Goal: Transaction & Acquisition: Obtain resource

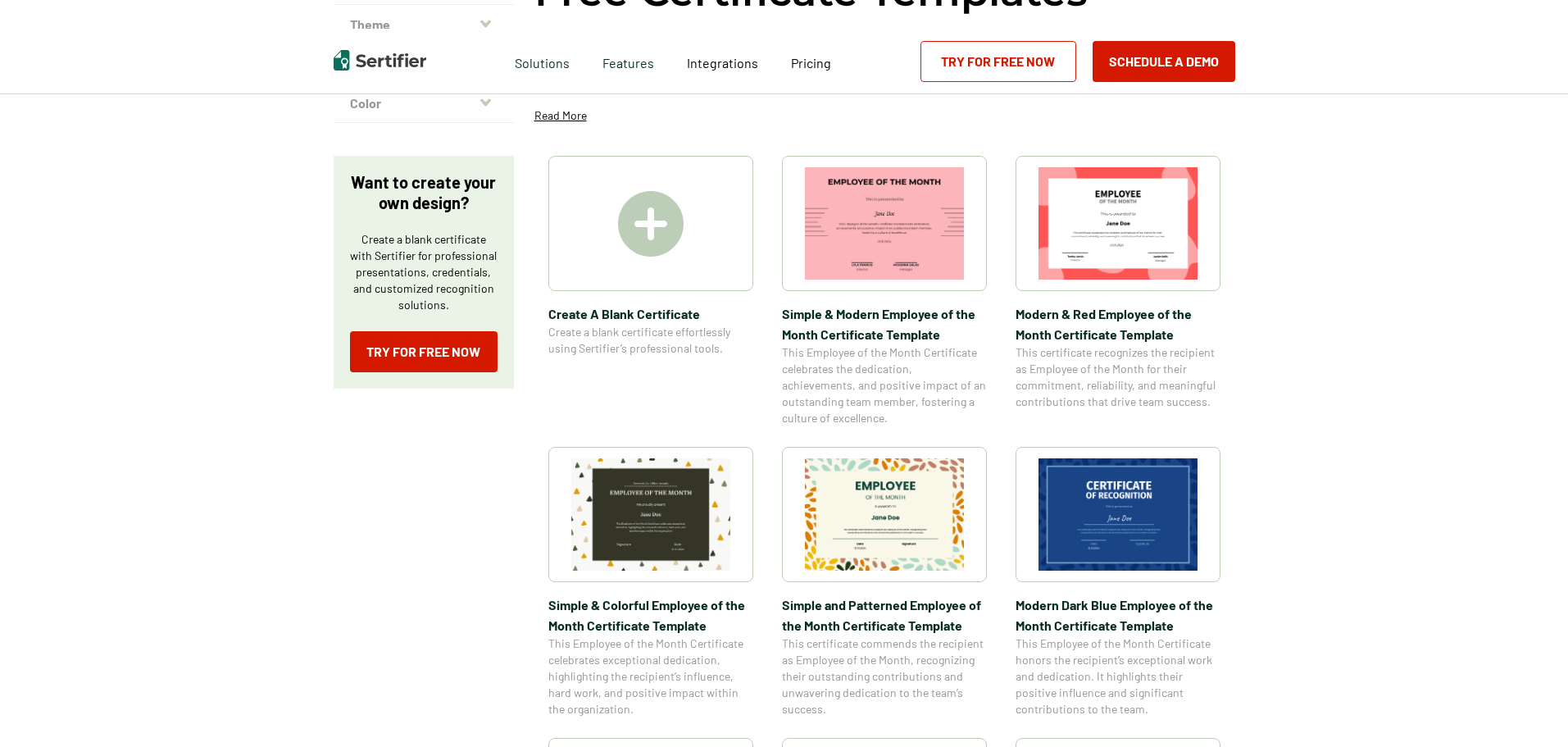
scroll to position [245, 0]
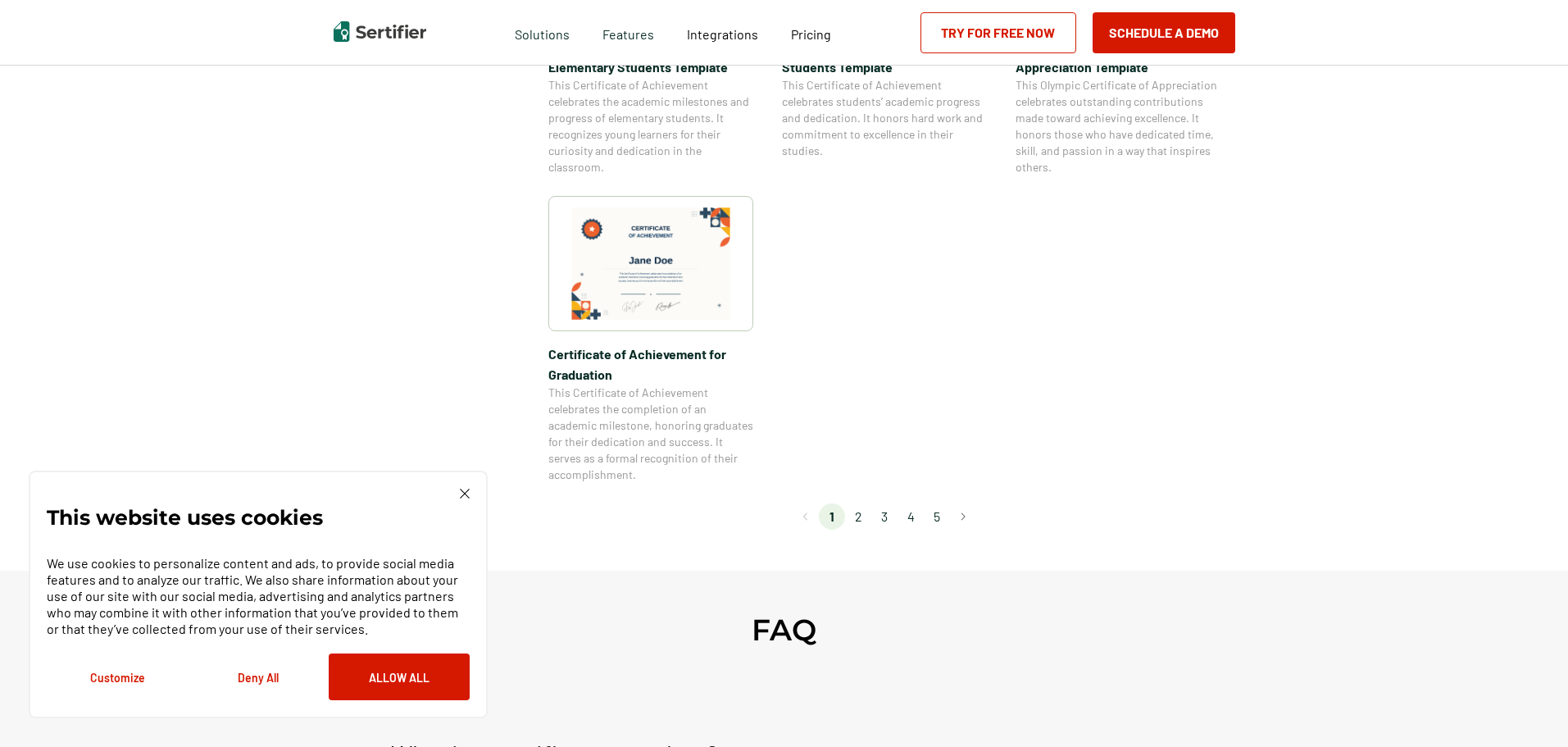
scroll to position [1393, 0]
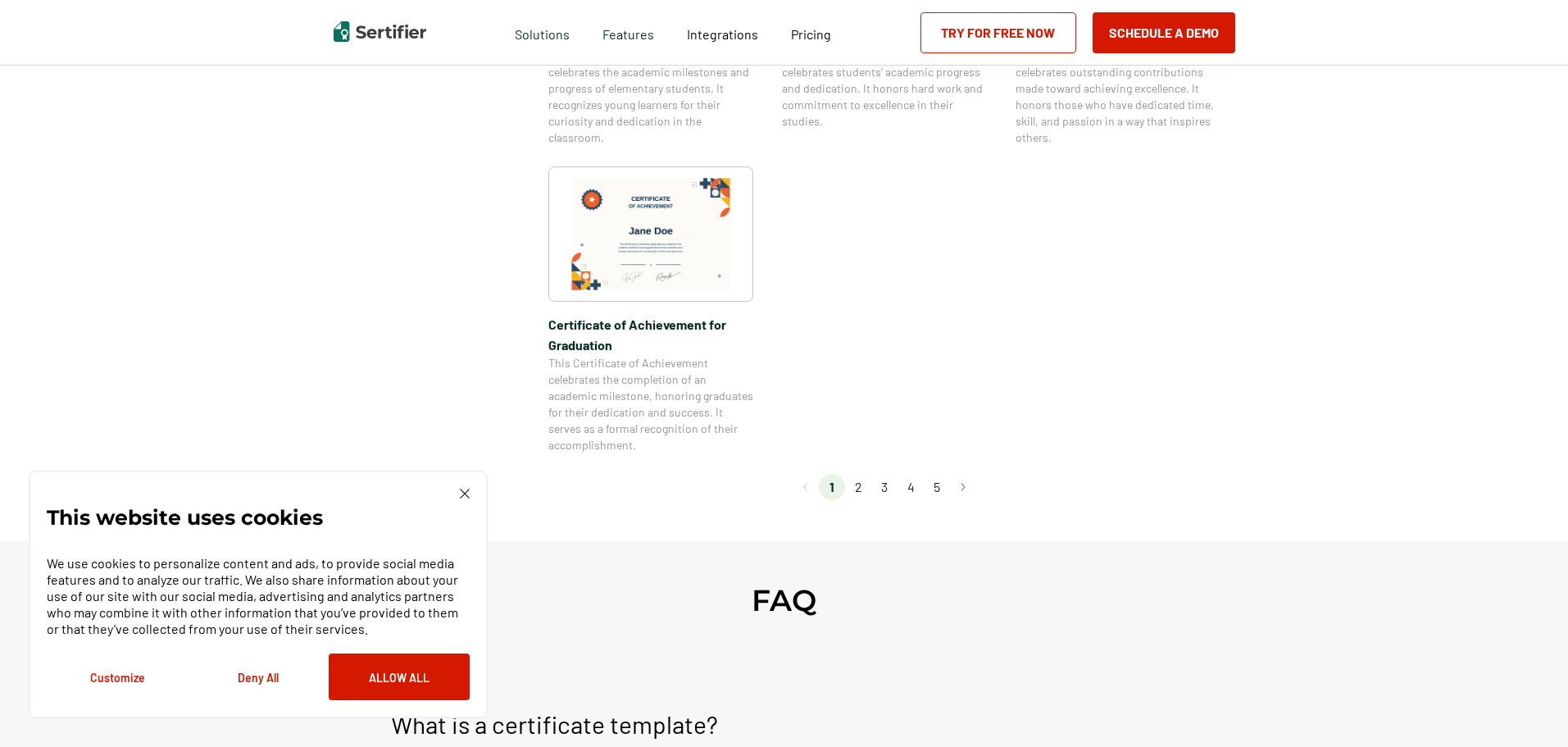
click at [852, 482] on li "2" at bounding box center [859, 487] width 27 height 27
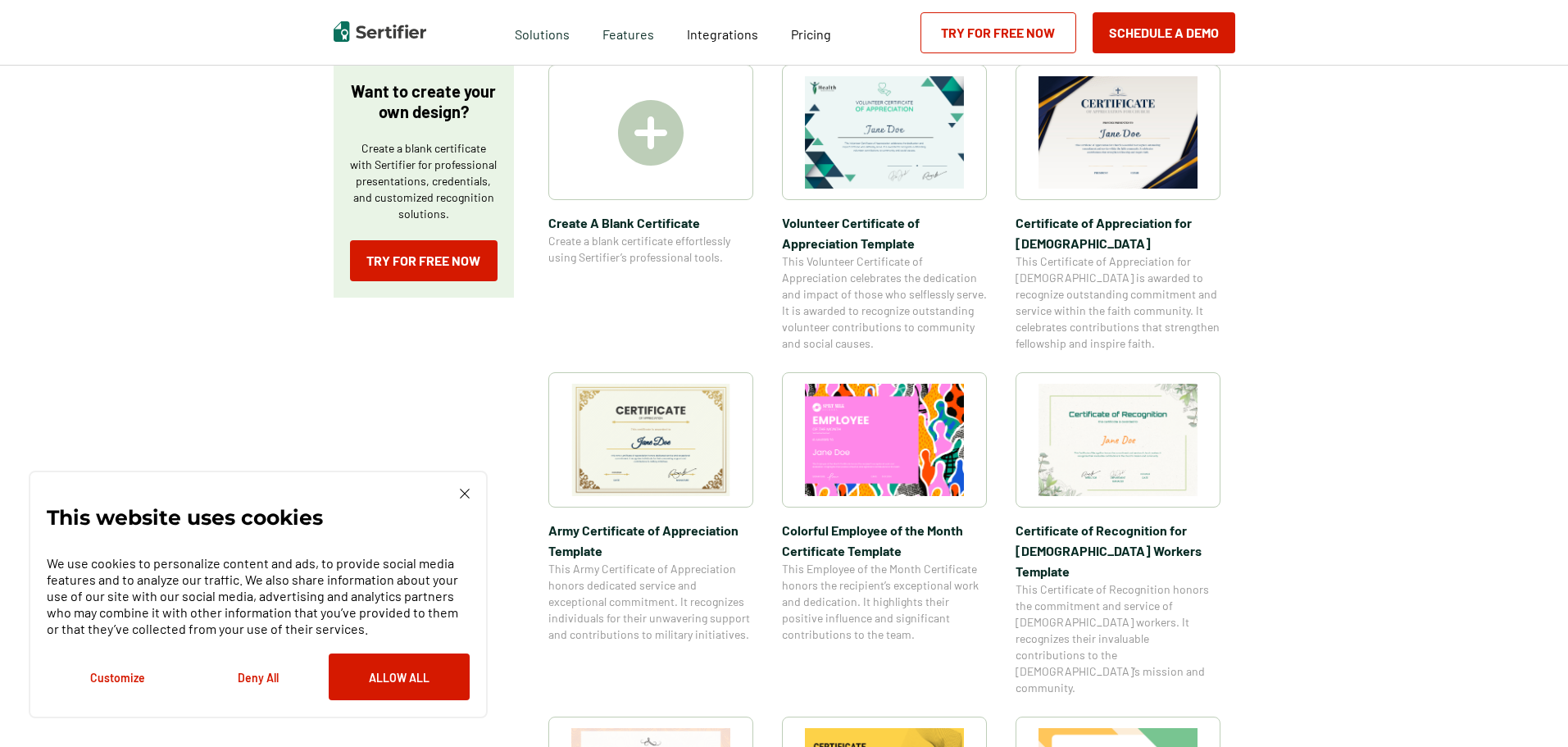
scroll to position [328, 0]
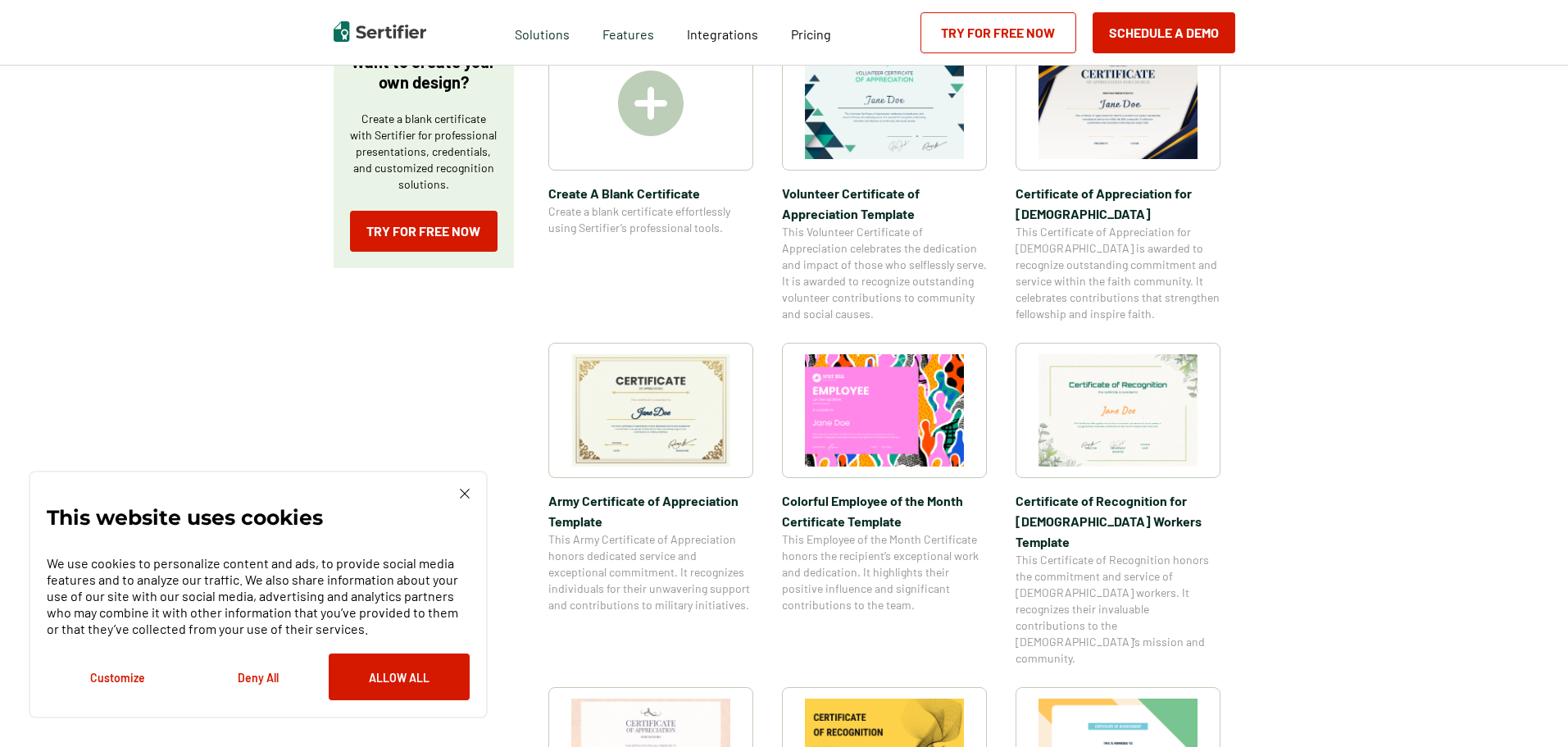
click at [628, 392] on img at bounding box center [651, 410] width 159 height 113
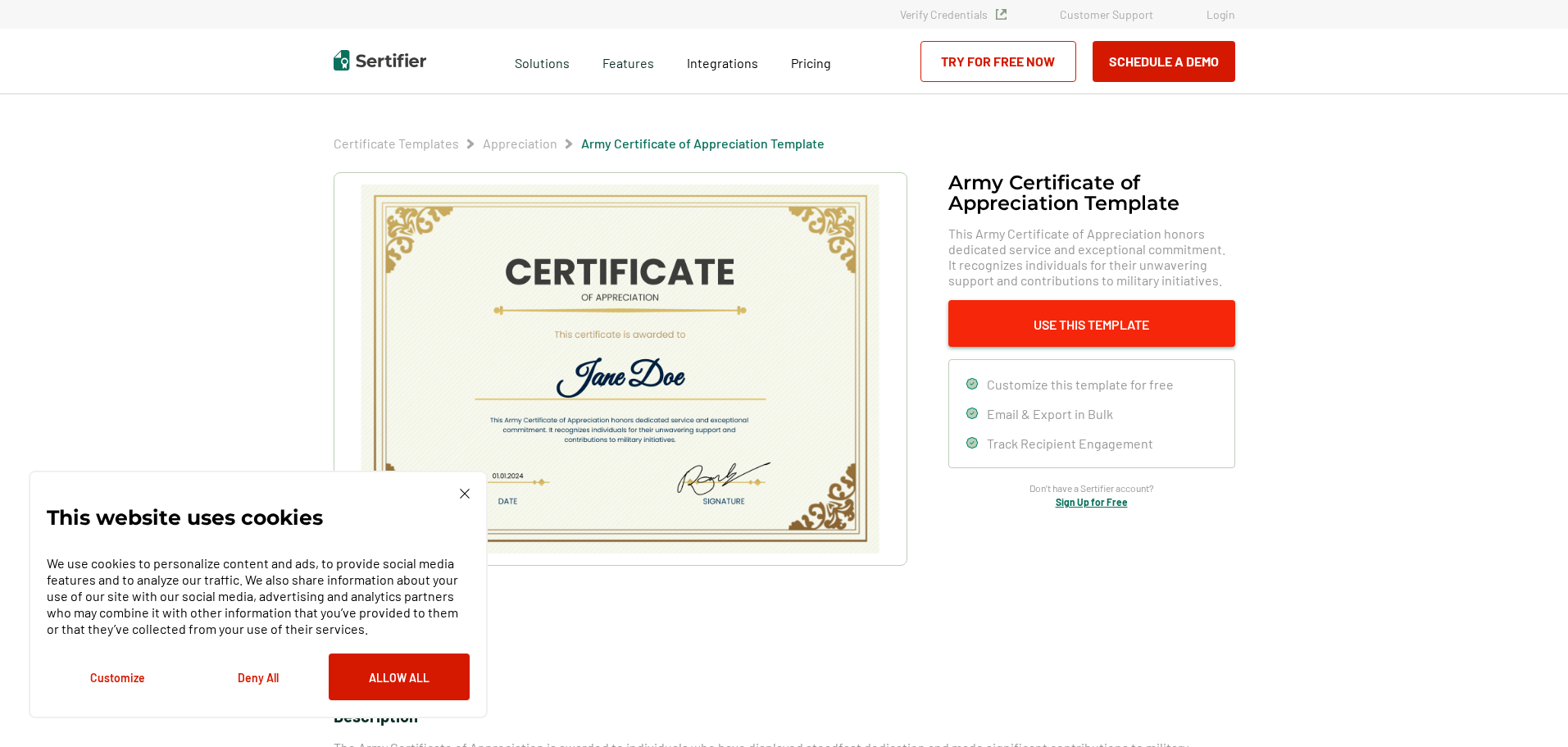
click at [1090, 312] on button "Use This Template" at bounding box center [1092, 323] width 287 height 47
click at [624, 427] on img at bounding box center [620, 369] width 521 height 369
click at [1044, 387] on span "Customize this template for free" at bounding box center [1080, 385] width 187 height 16
click at [1114, 502] on link "Sign Up for Free" at bounding box center [1091, 502] width 72 height 12
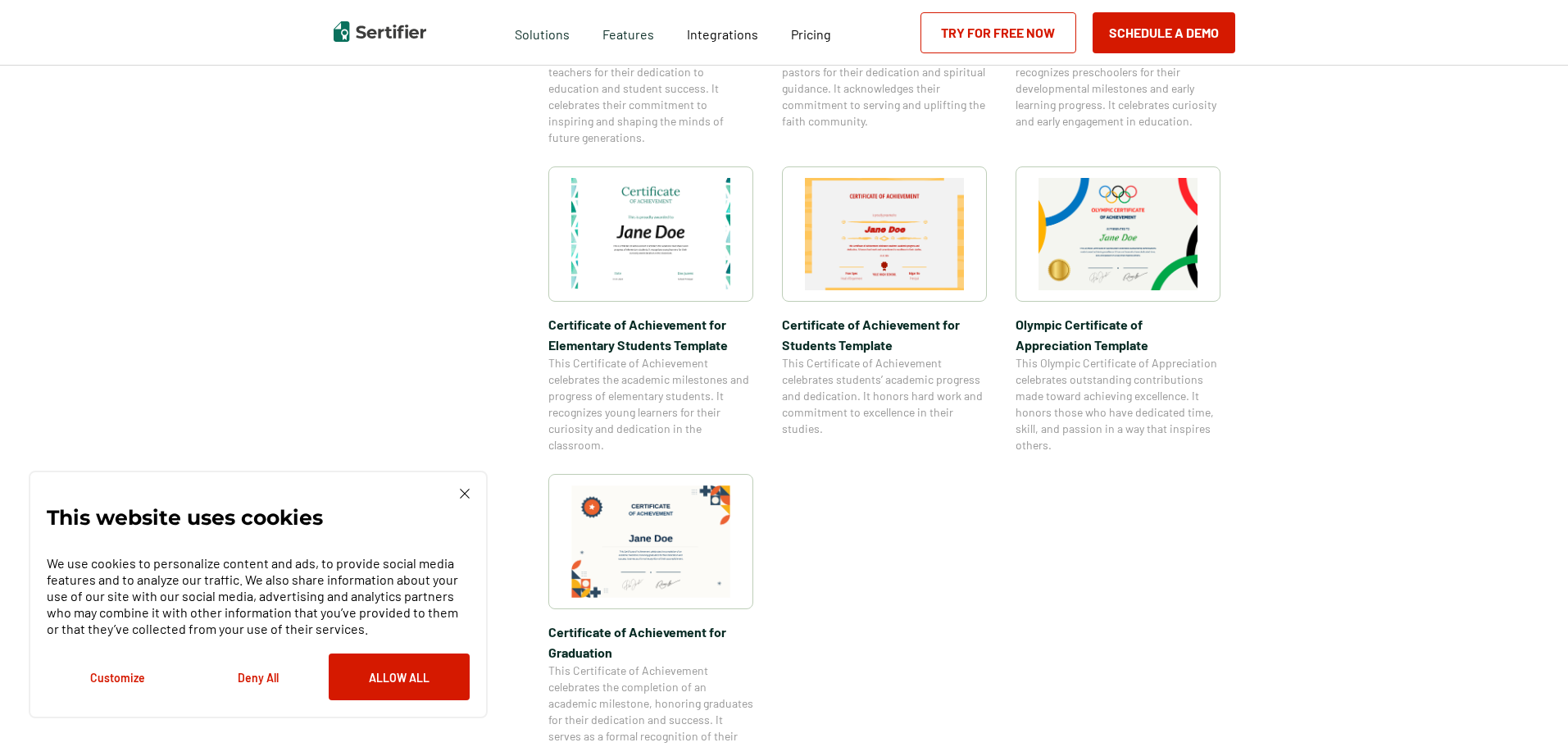
scroll to position [1311, 0]
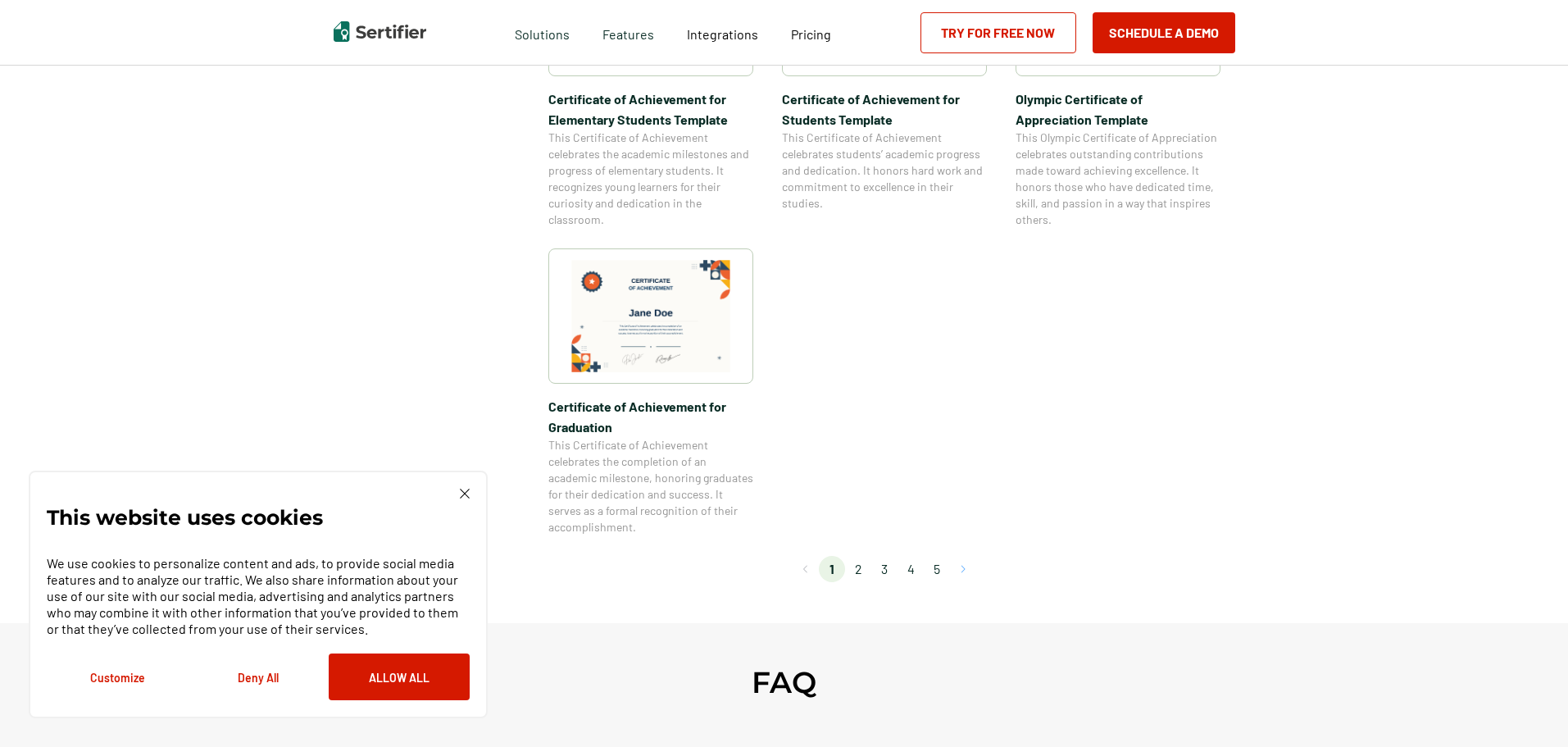
click at [971, 572] on button "Go to next page" at bounding box center [963, 569] width 27 height 27
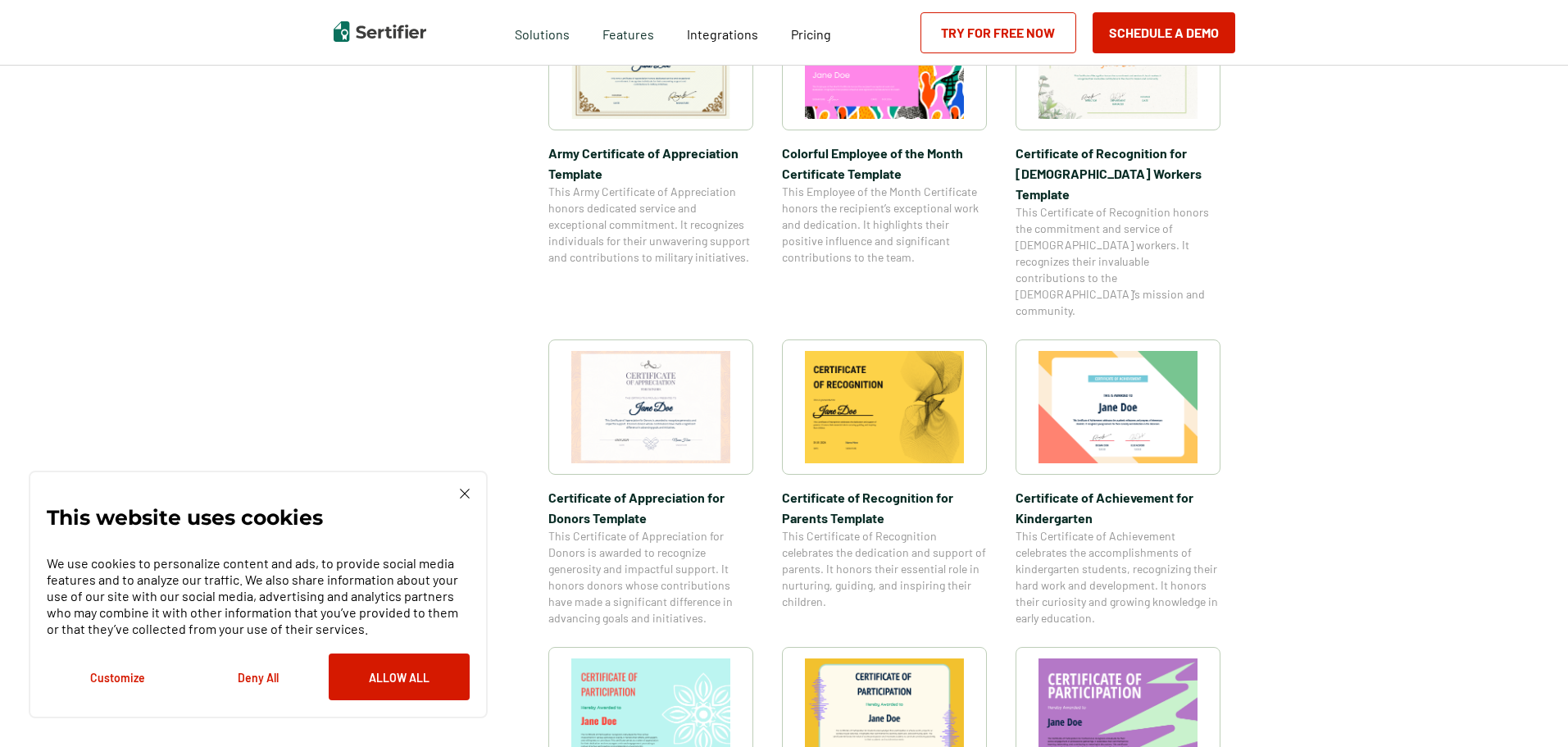
scroll to position [737, 0]
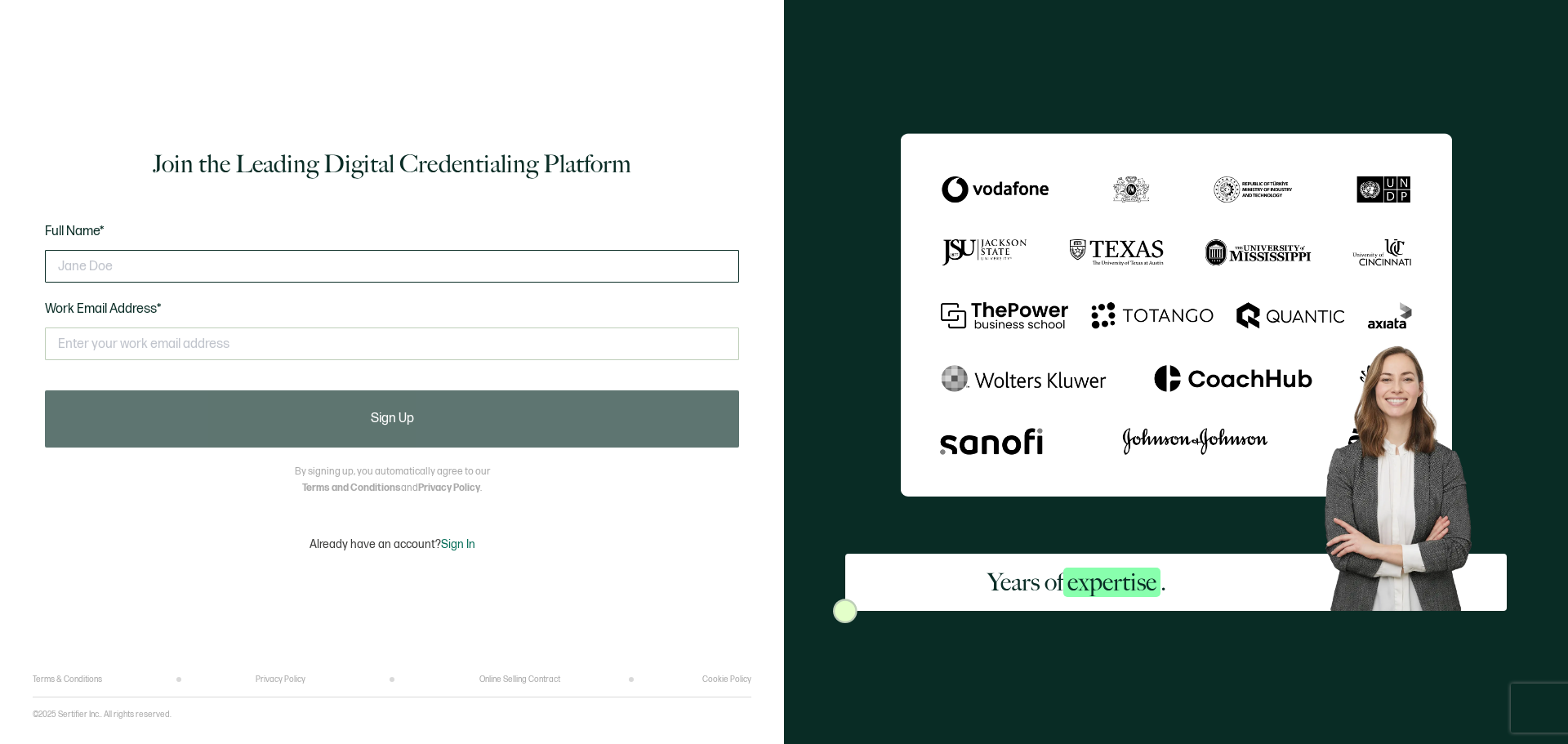
click at [444, 261] on input "text" at bounding box center [392, 266] width 694 height 33
type input "[PERSON_NAME]"
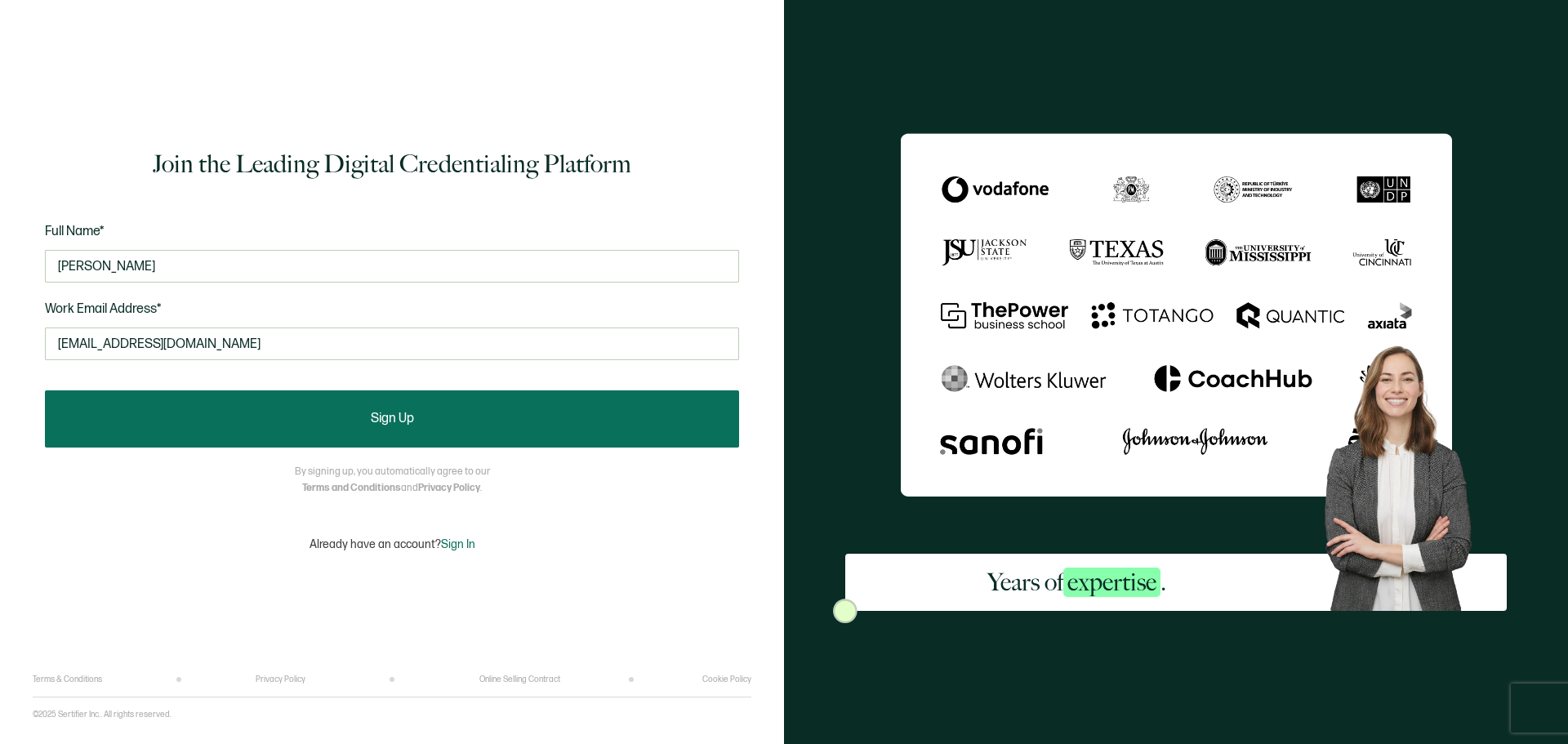
type input "[EMAIL_ADDRESS][DOMAIN_NAME]"
click at [341, 406] on button "Sign Up" at bounding box center [392, 418] width 694 height 57
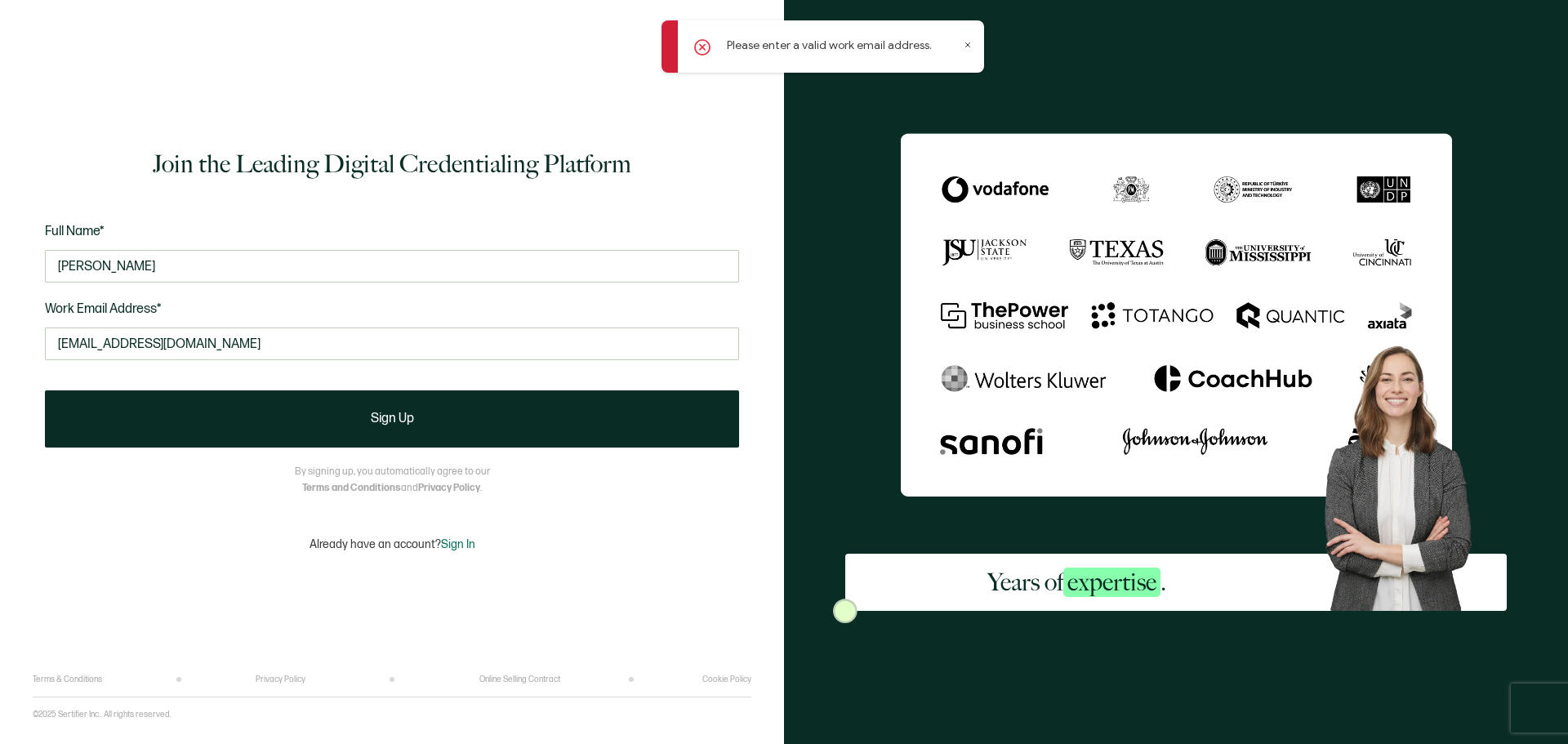
click at [965, 42] on icon at bounding box center [967, 44] width 8 height 8
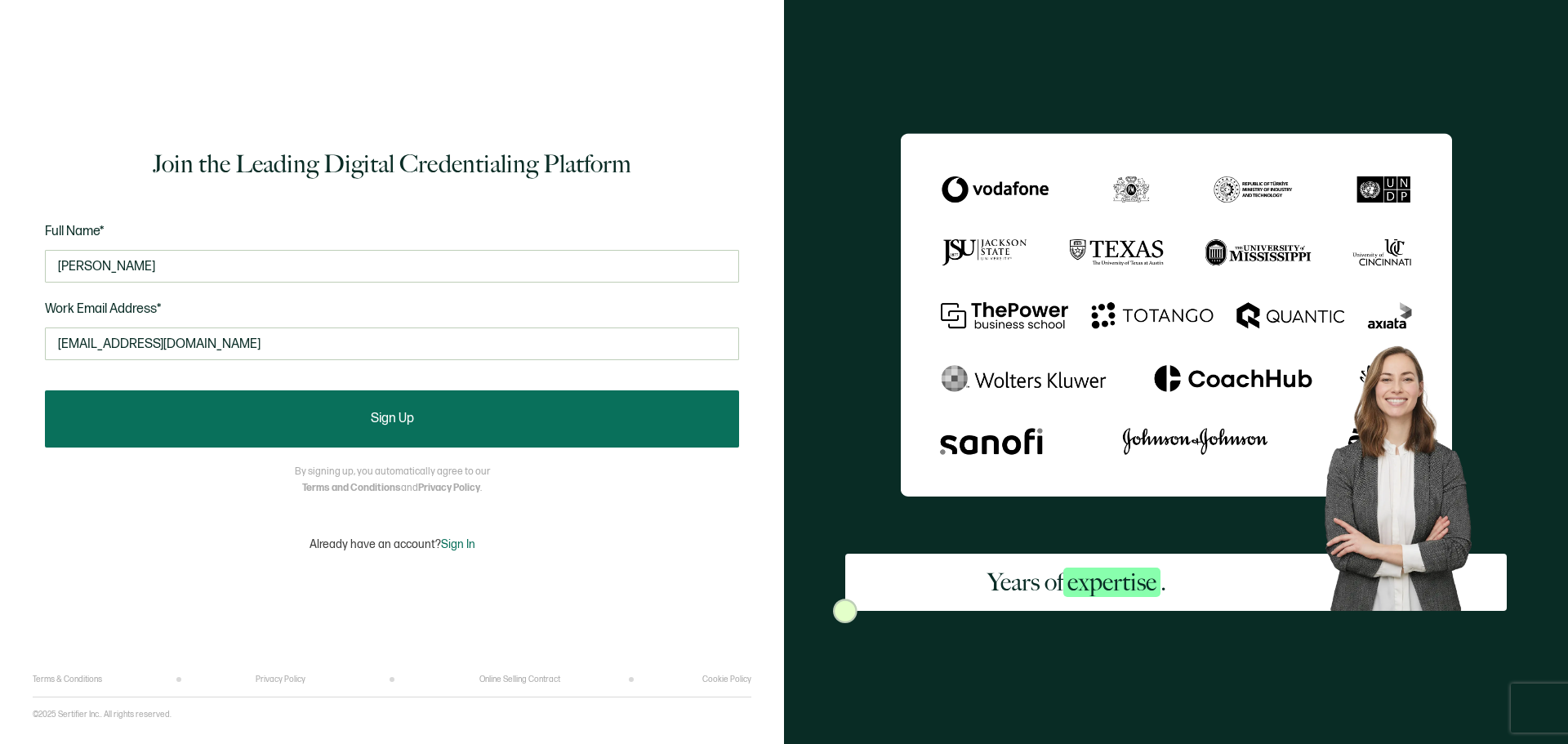
click at [396, 431] on button "Sign Up" at bounding box center [392, 418] width 694 height 57
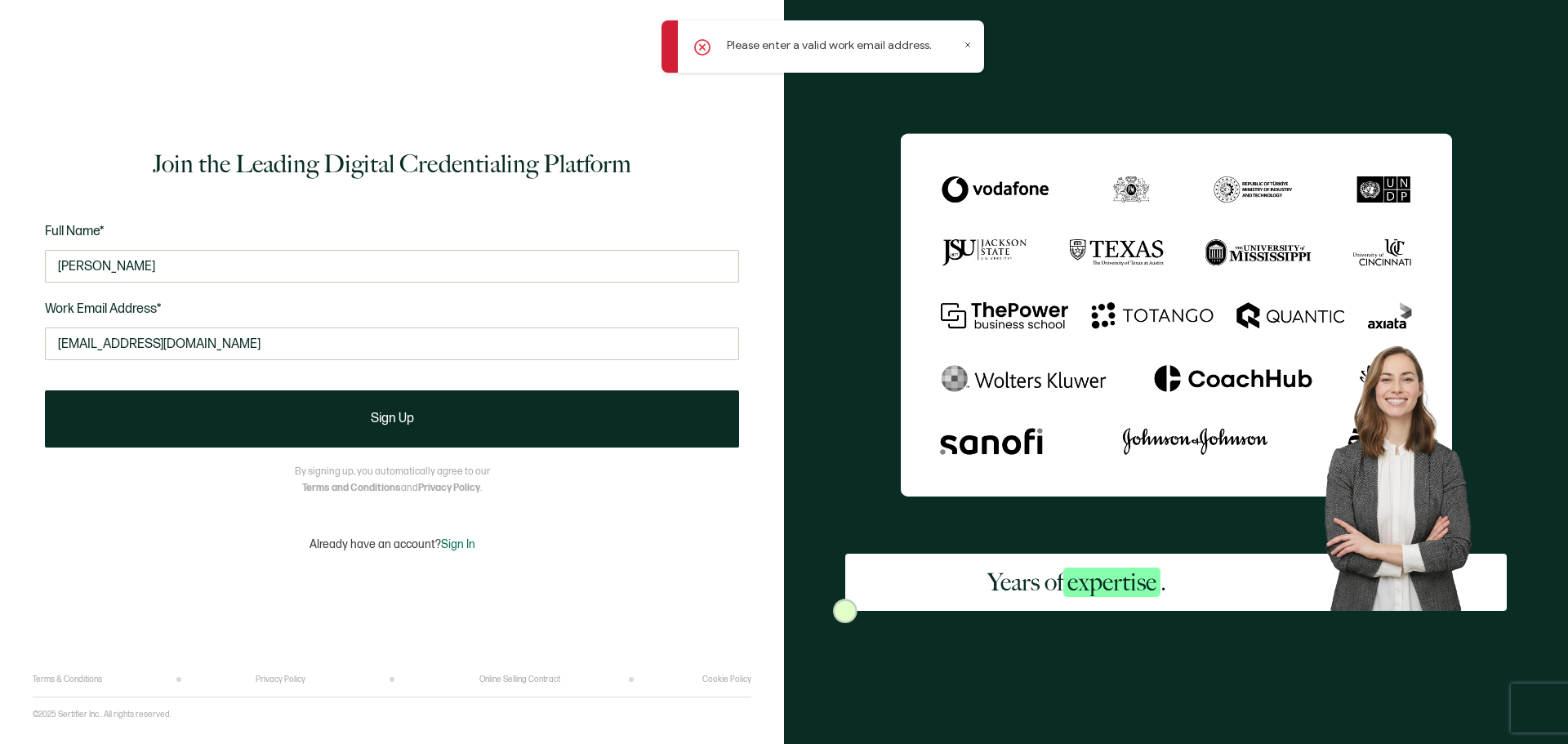
click at [964, 46] on icon at bounding box center [967, 44] width 8 height 8
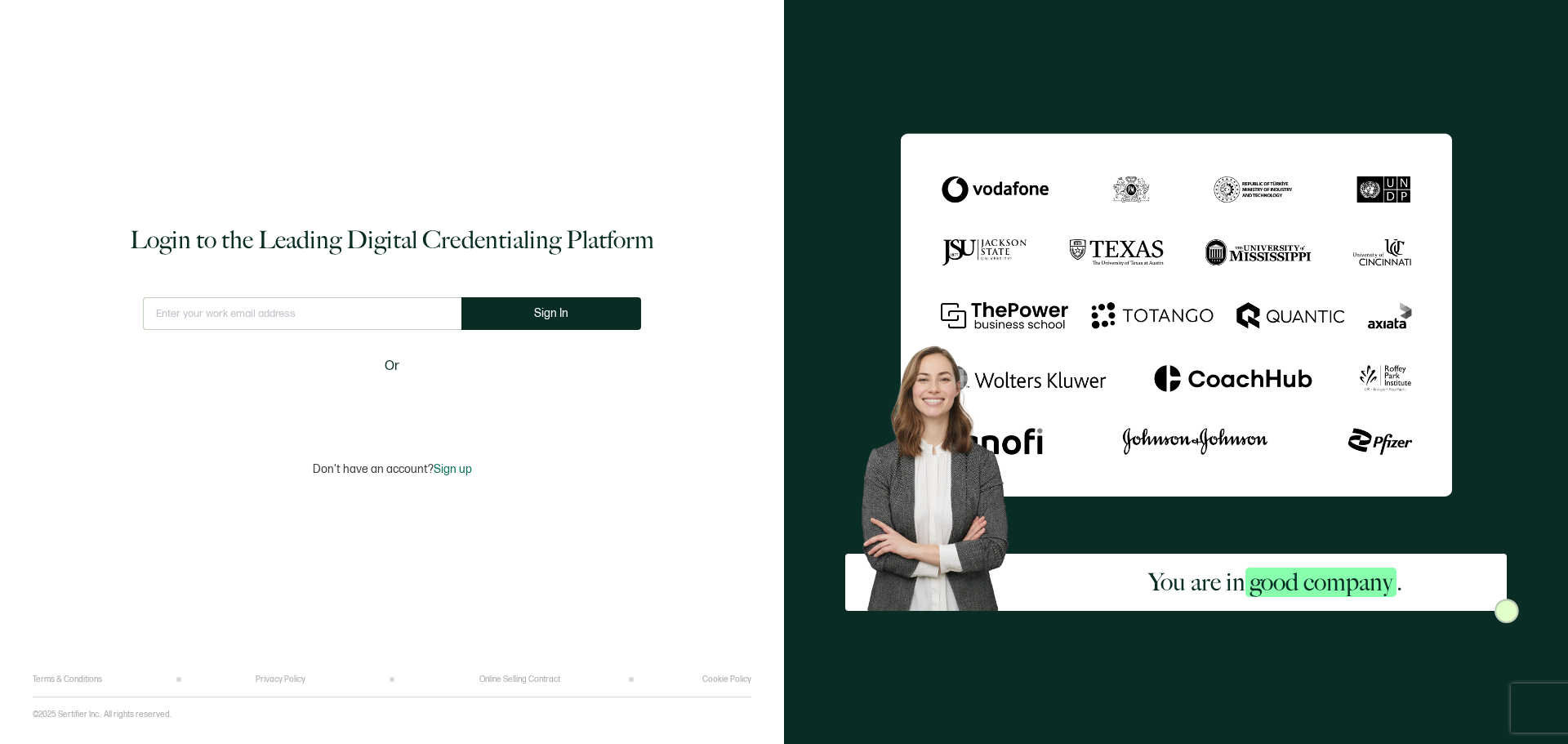
click at [358, 308] on input "text" at bounding box center [302, 313] width 319 height 33
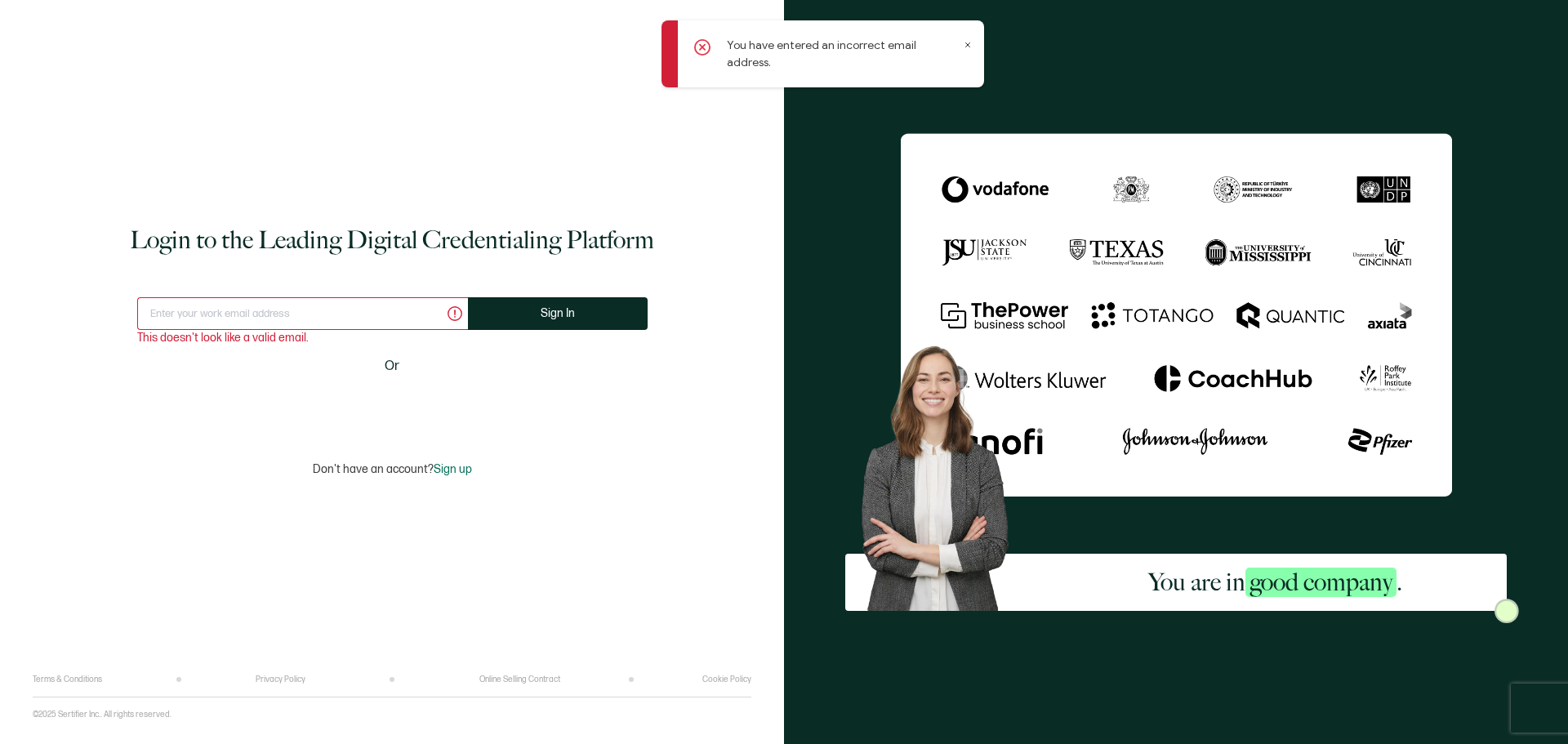
click at [967, 41] on icon at bounding box center [967, 44] width 8 height 8
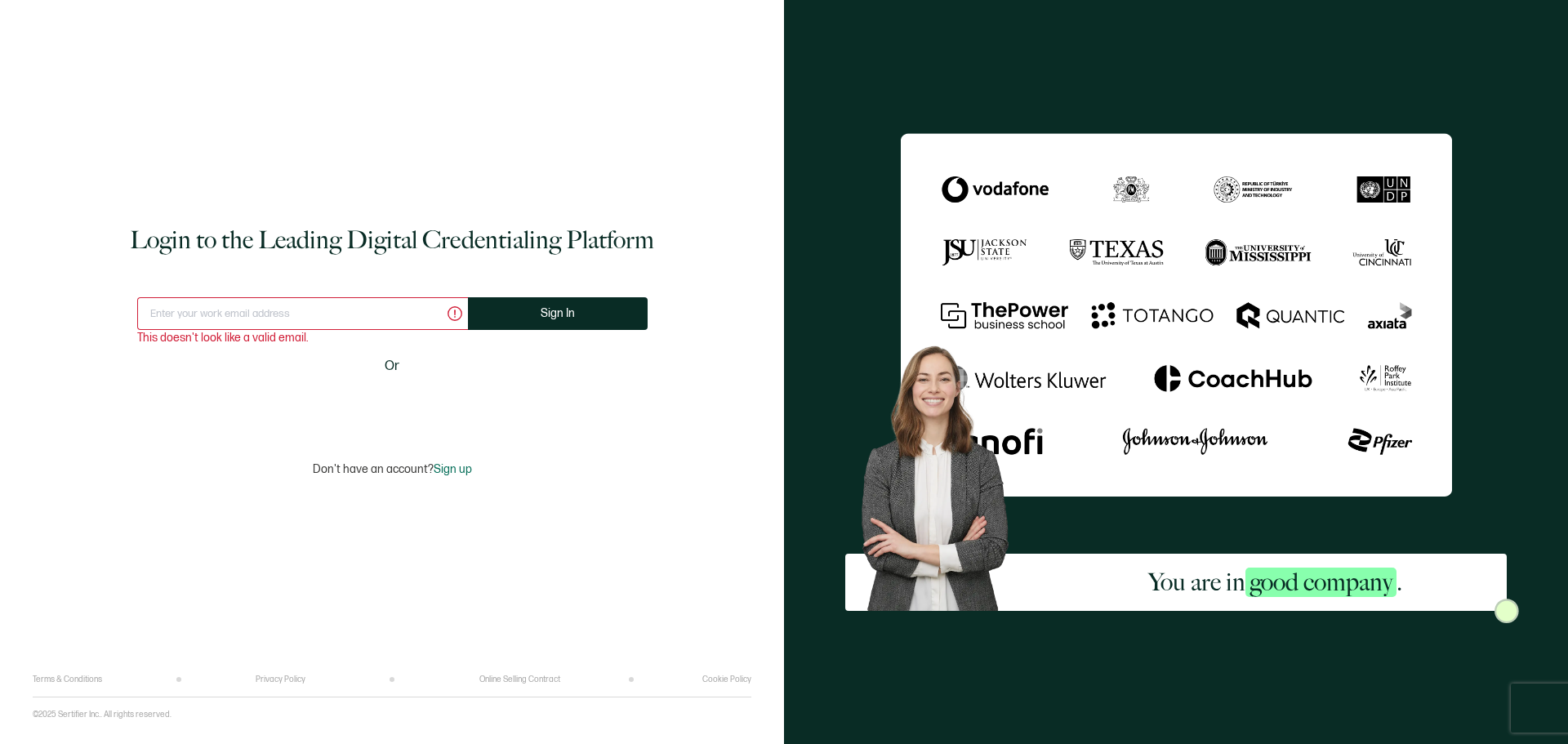
click at [446, 468] on span "Sign up" at bounding box center [452, 469] width 38 height 14
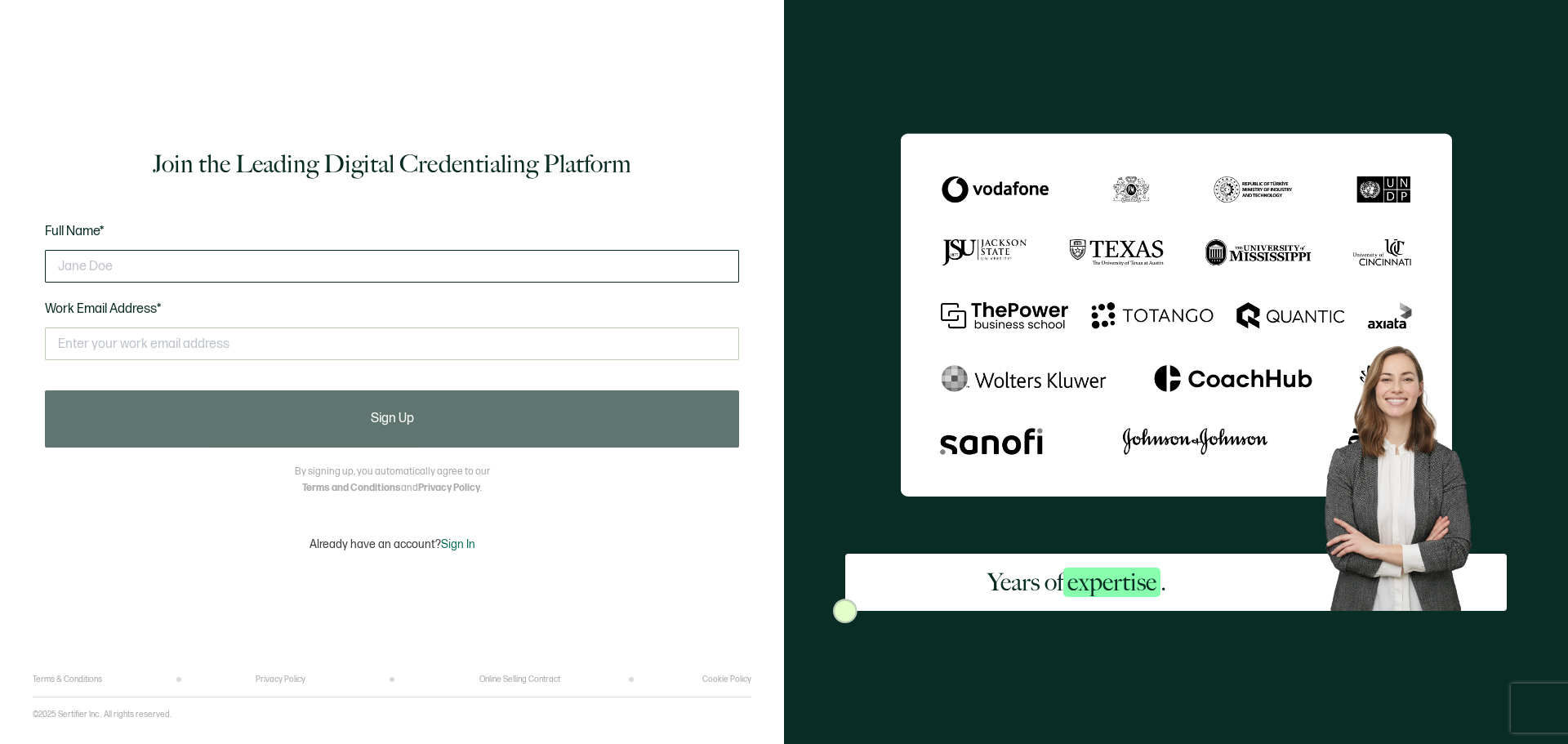
click at [304, 255] on input "text" at bounding box center [392, 266] width 694 height 33
type input "[PERSON_NAME]"
type input "B"
type input "Maudpd.02@gmail.com"
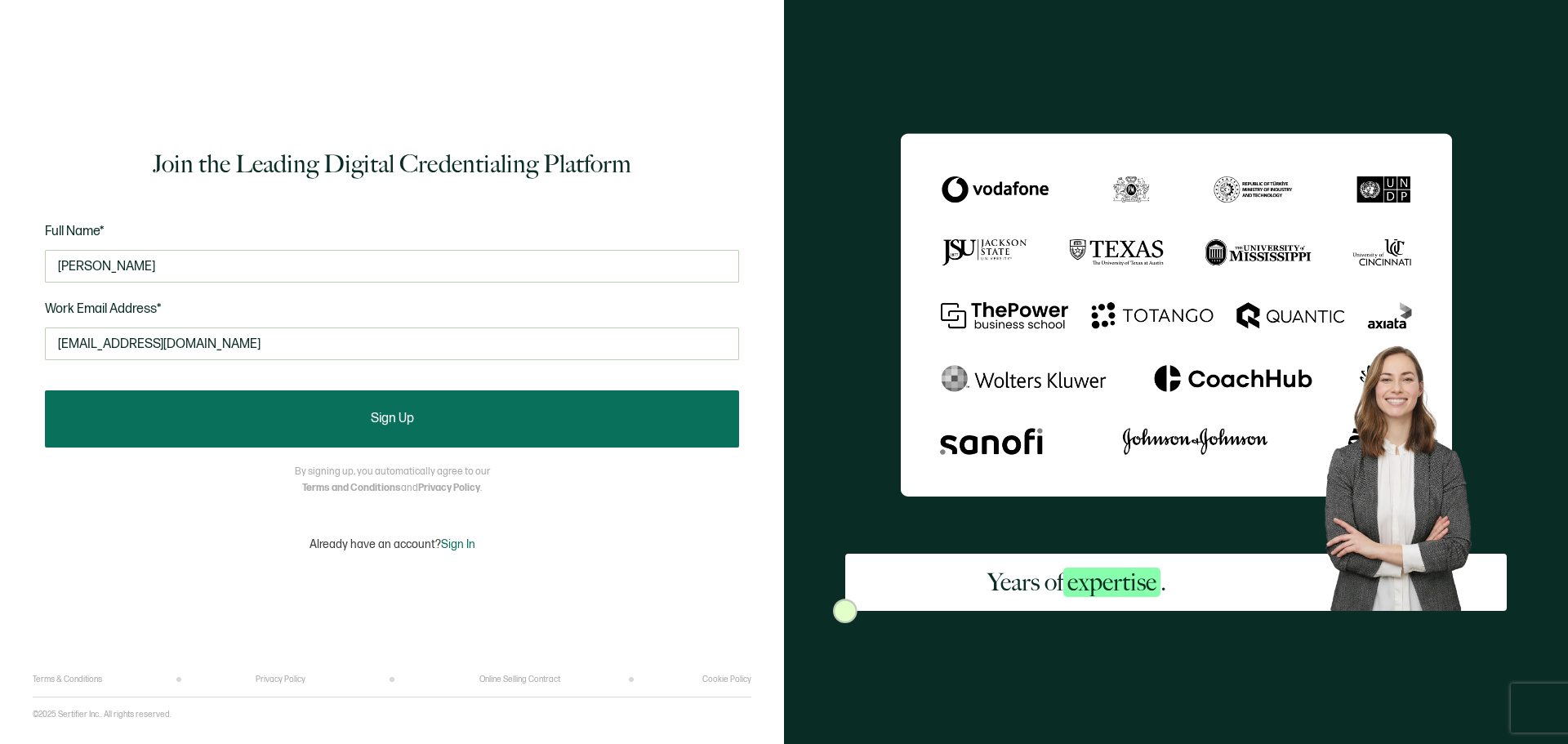
click at [398, 400] on button "Sign Up" at bounding box center [392, 418] width 694 height 57
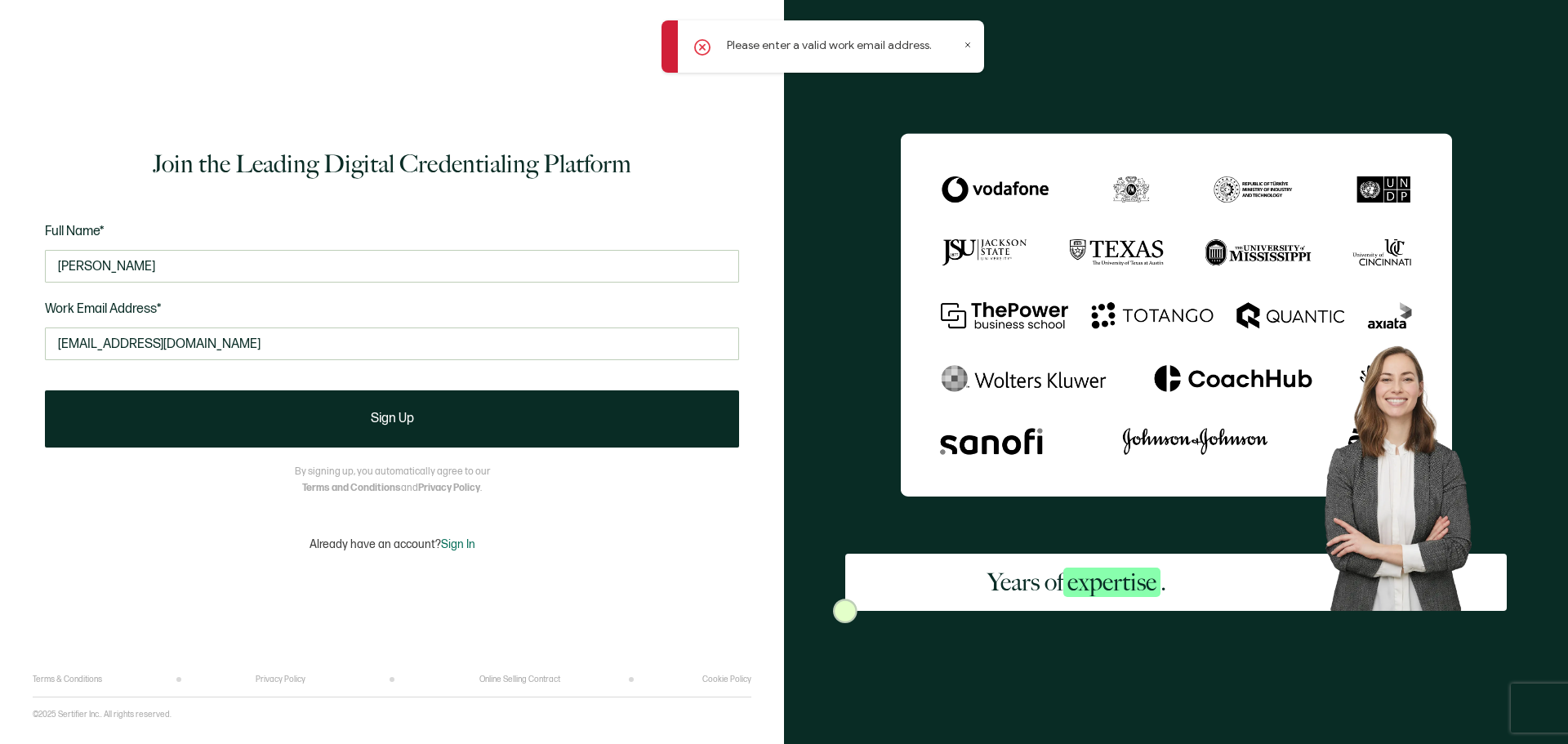
click at [969, 46] on icon at bounding box center [967, 44] width 8 height 8
